Goal: Information Seeking & Learning: Learn about a topic

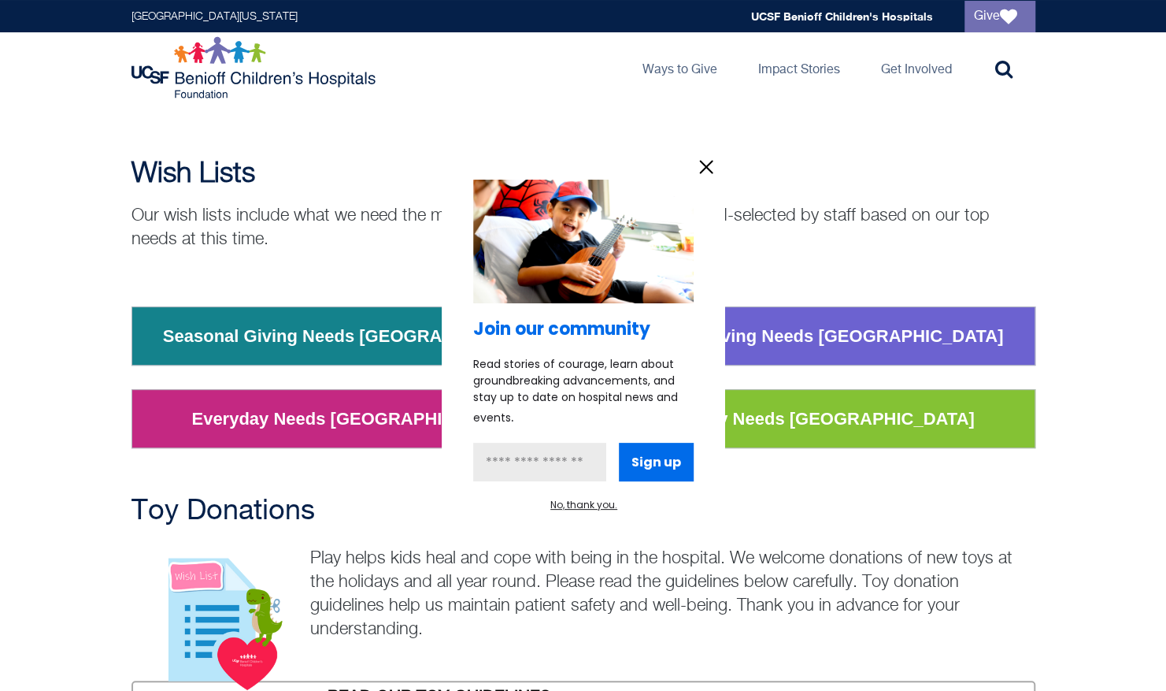
scroll to position [87, 0]
click at [706, 165] on icon "information" at bounding box center [707, 167] width 24 height 24
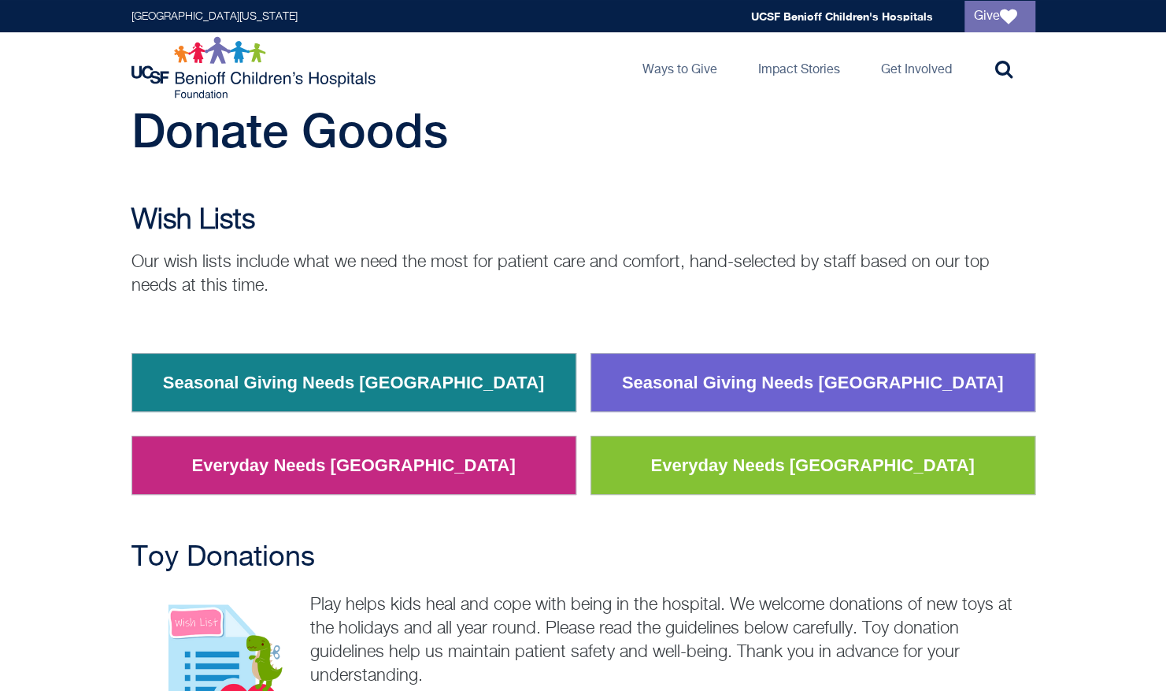
scroll to position [43, 0]
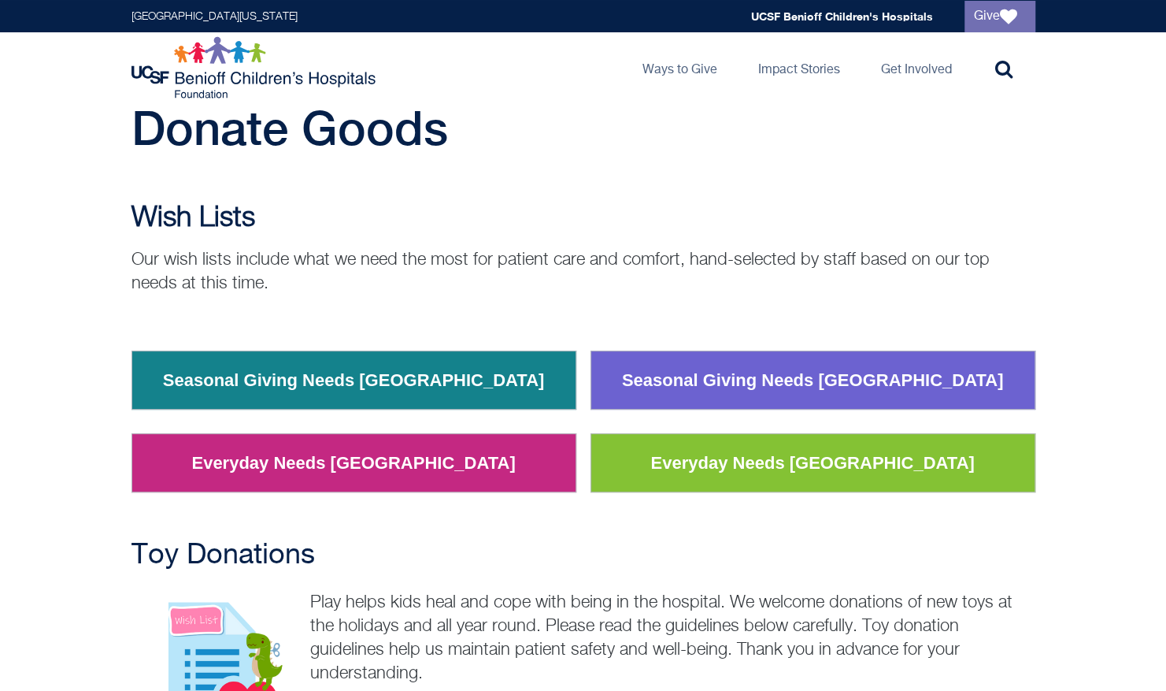
click at [402, 375] on link "Seasonal Giving Needs [GEOGRAPHIC_DATA]" at bounding box center [354, 380] width 406 height 41
click at [769, 386] on link "Seasonal Giving Needs [GEOGRAPHIC_DATA]" at bounding box center [813, 380] width 406 height 41
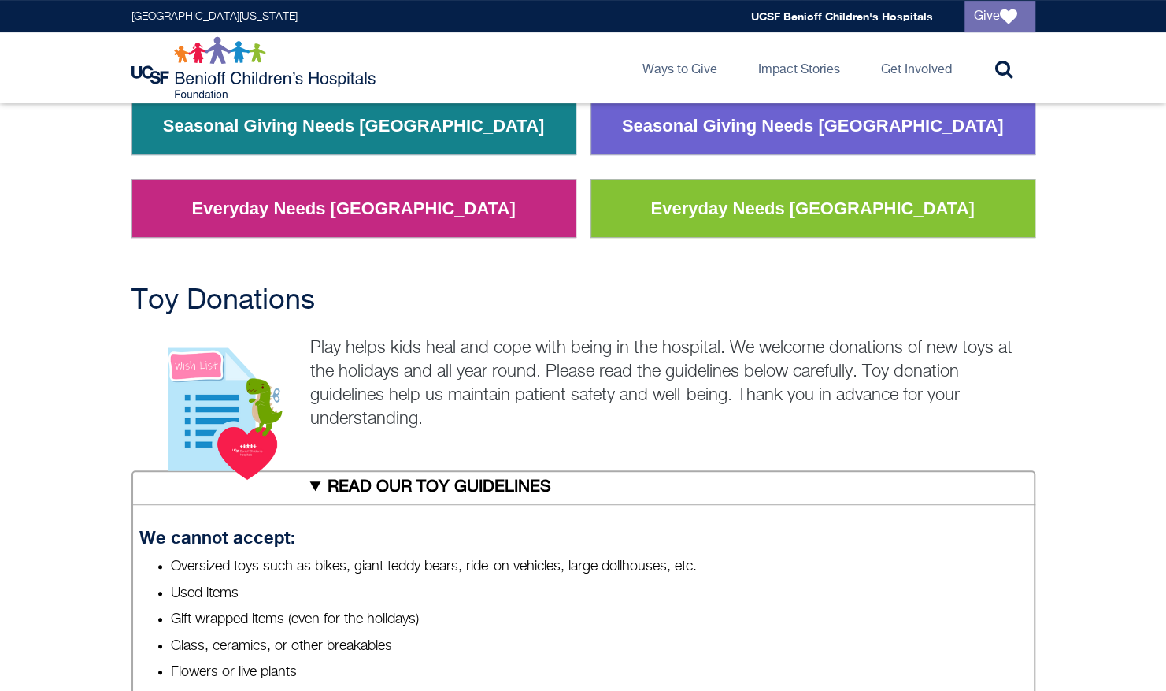
scroll to position [298, 0]
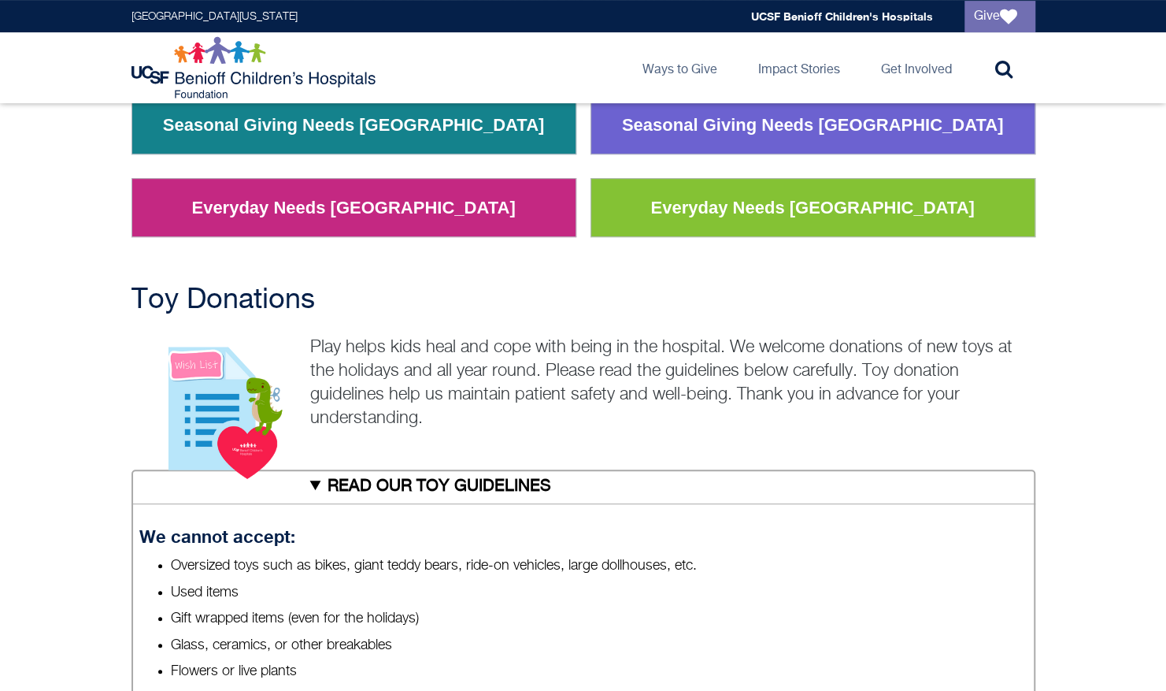
click at [703, 204] on link "Everyday Needs [GEOGRAPHIC_DATA]" at bounding box center [812, 207] width 347 height 41
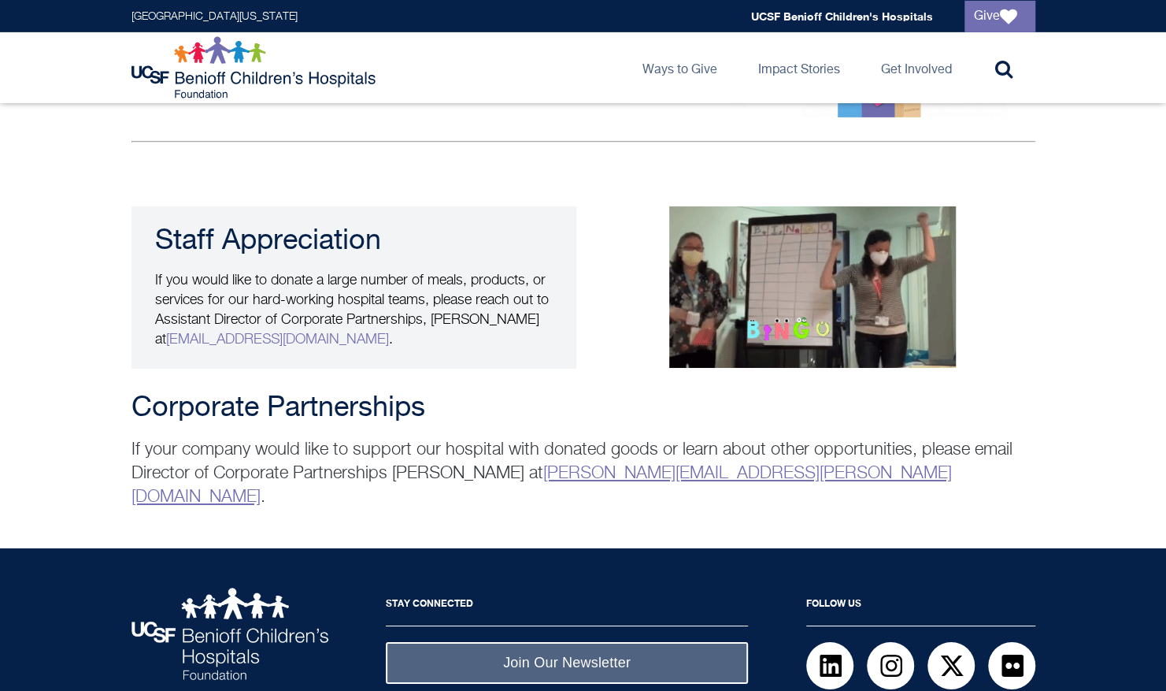
scroll to position [3041, 0]
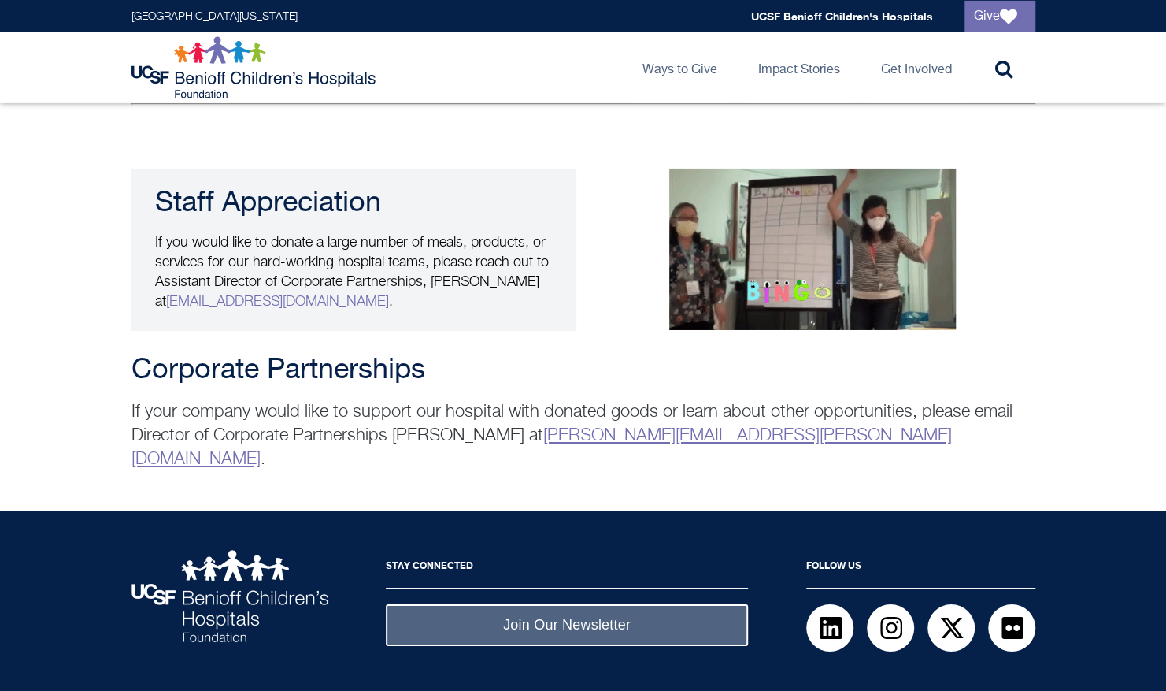
click at [554, 236] on div "Staff Appreciation If you would like to donate a large number of meals, product…" at bounding box center [354, 250] width 445 height 162
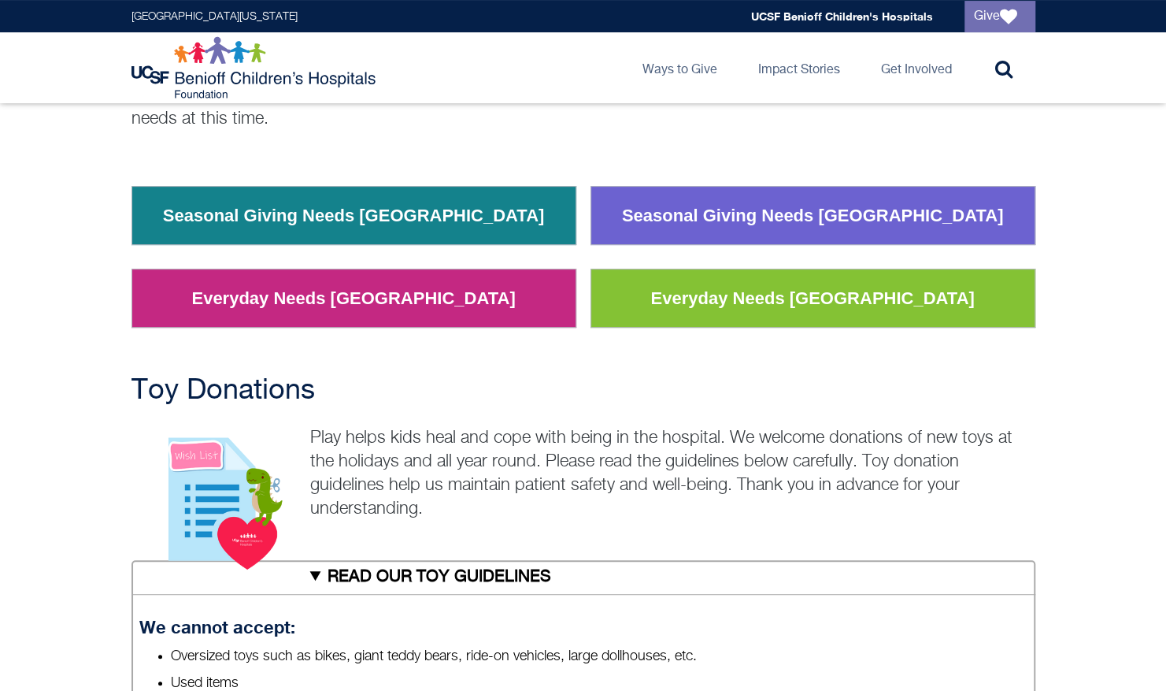
scroll to position [0, 0]
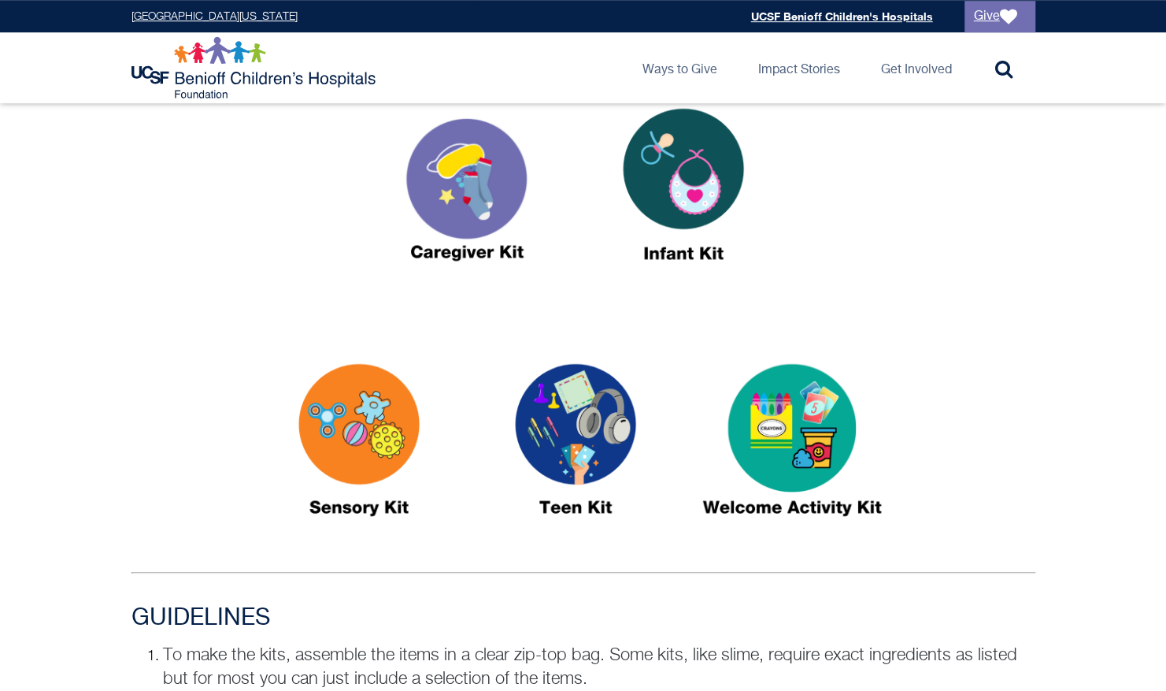
scroll to position [619, 0]
click at [683, 257] on img at bounding box center [683, 190] width 197 height 227
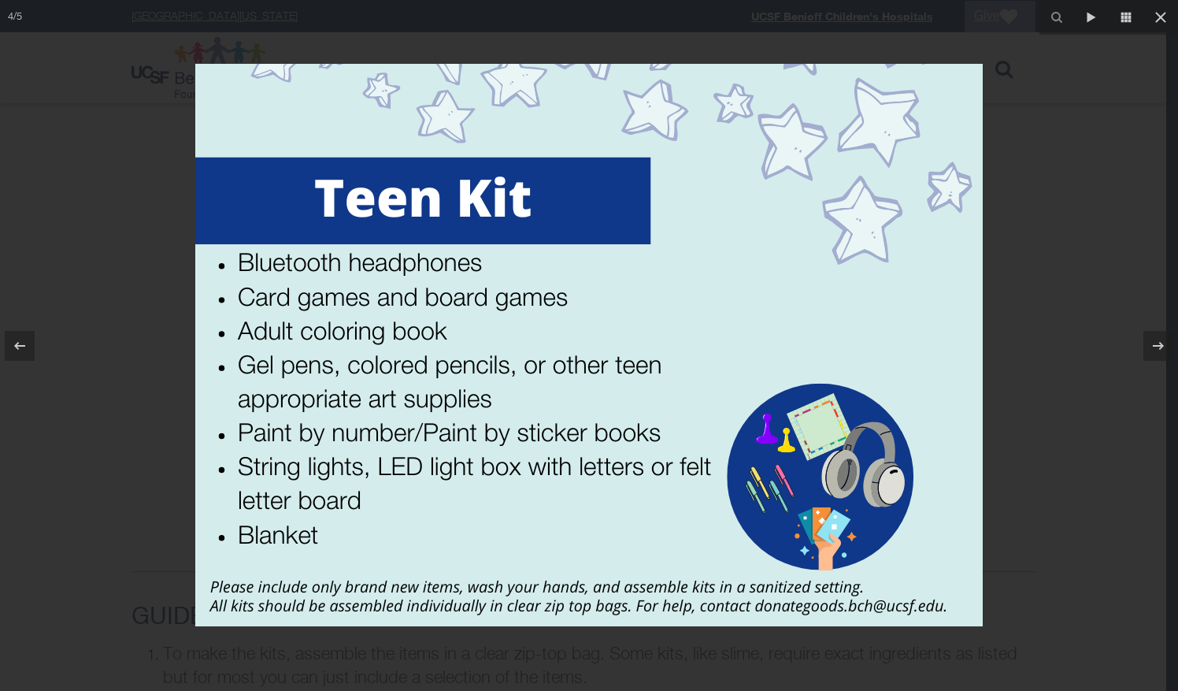
click at [1073, 155] on div at bounding box center [589, 345] width 1178 height 691
